Goal: Check status: Check status

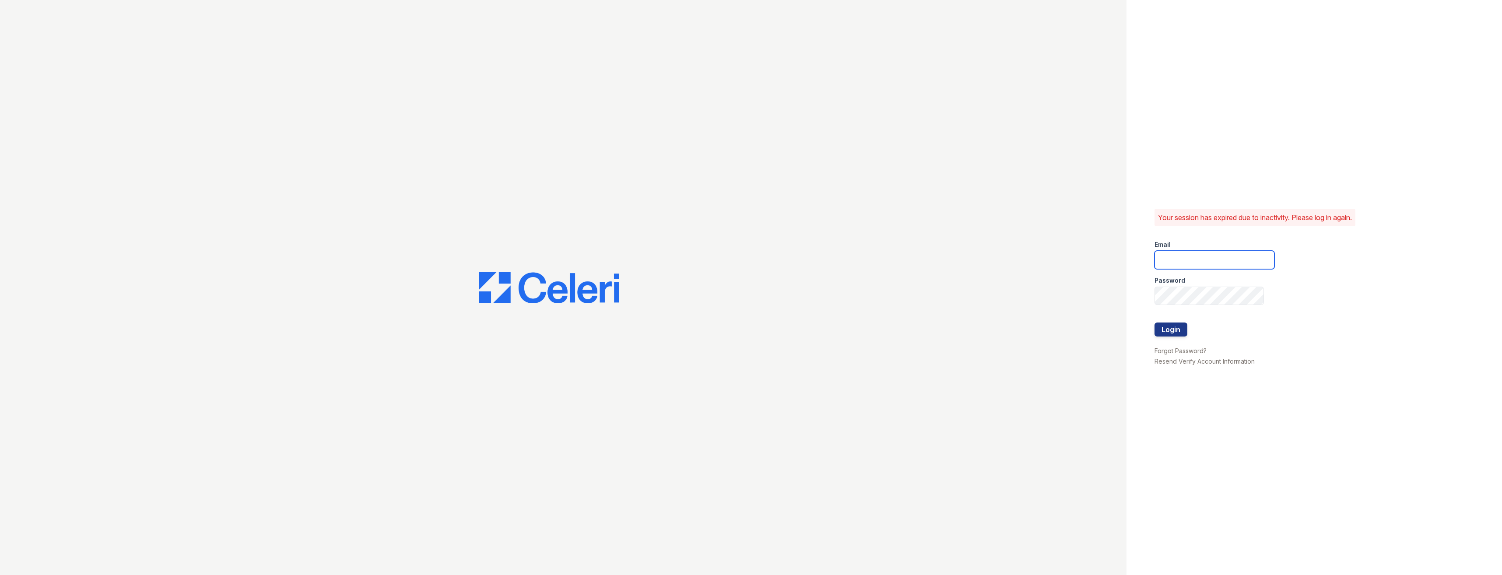
click at [1232, 257] on input "email" at bounding box center [1215, 260] width 120 height 18
type input "[EMAIL_ADDRESS][DOMAIN_NAME]"
click at [1155, 323] on button "Login" at bounding box center [1171, 330] width 33 height 14
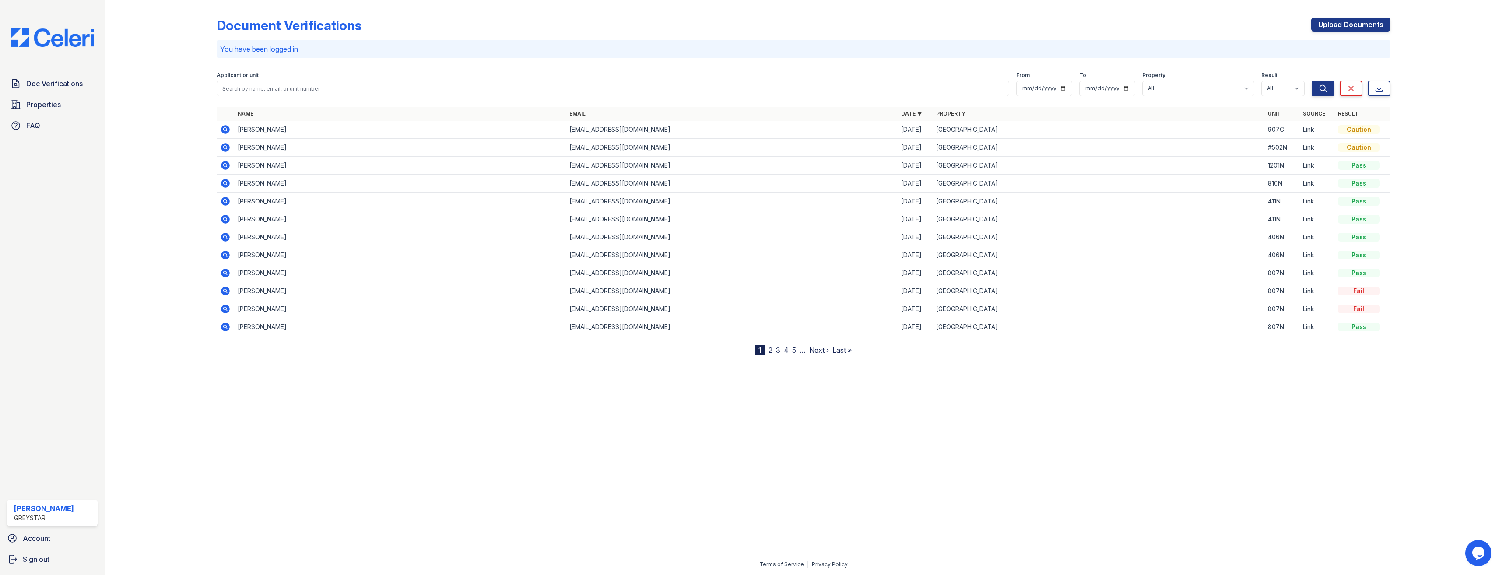
click at [225, 132] on icon at bounding box center [225, 129] width 9 height 9
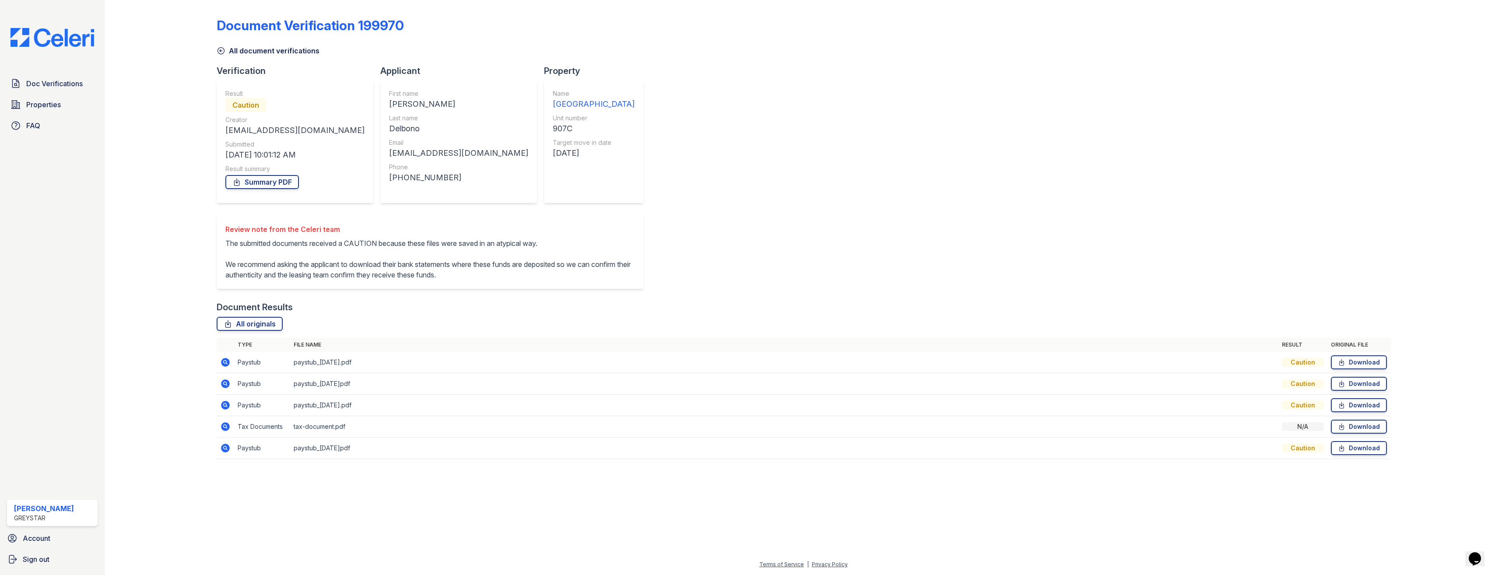
click at [219, 52] on icon at bounding box center [221, 50] width 9 height 9
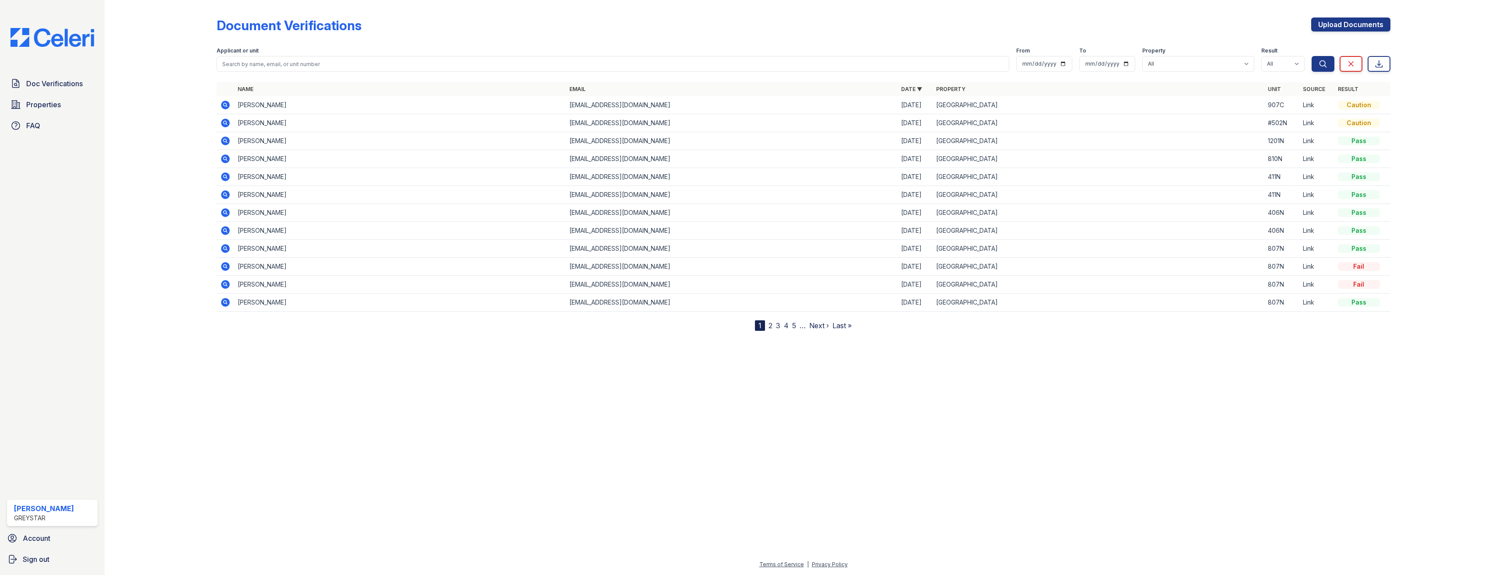
click at [223, 126] on icon at bounding box center [225, 123] width 11 height 11
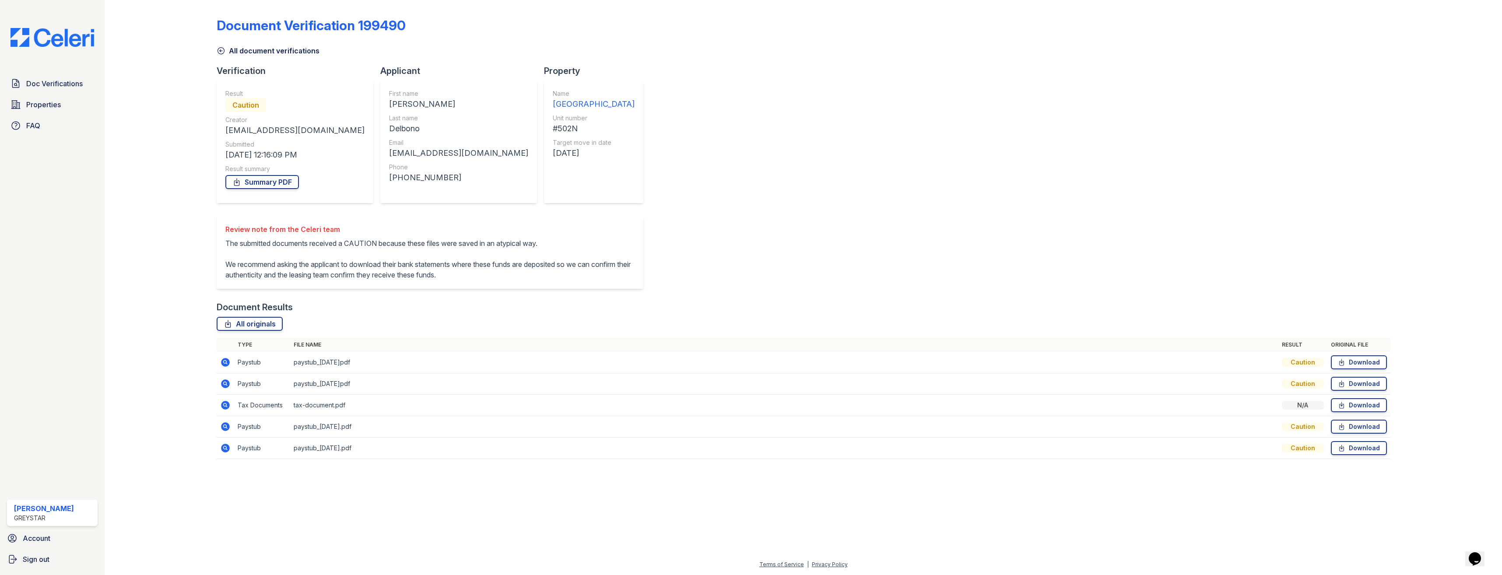
click at [221, 53] on icon at bounding box center [221, 50] width 9 height 9
